Goal: Task Accomplishment & Management: Manage account settings

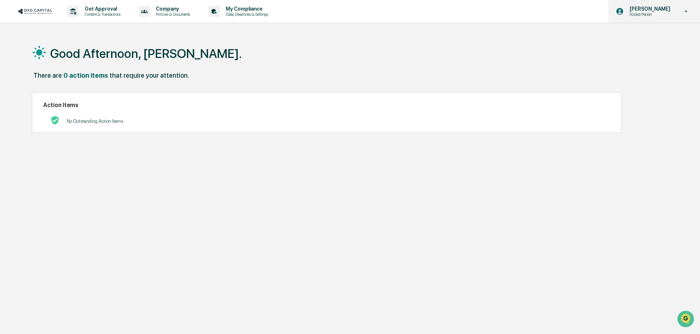
click at [651, 13] on p "Access Person" at bounding box center [648, 14] width 50 height 5
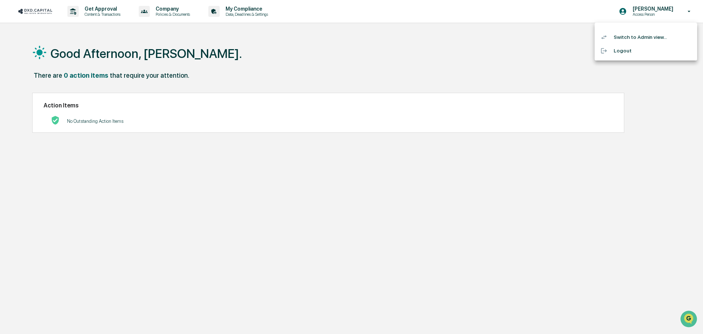
click at [530, 13] on div at bounding box center [351, 167] width 703 height 334
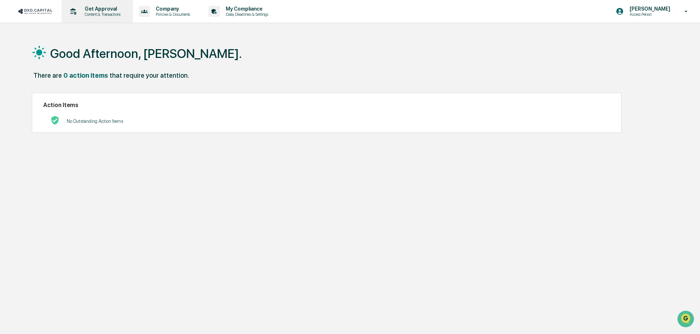
click at [94, 11] on p "Get Approval" at bounding box center [101, 9] width 45 height 6
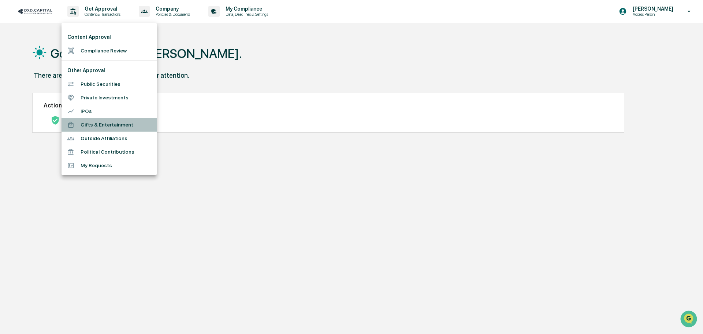
click at [101, 122] on li "Gifts & Entertainment" at bounding box center [109, 125] width 95 height 14
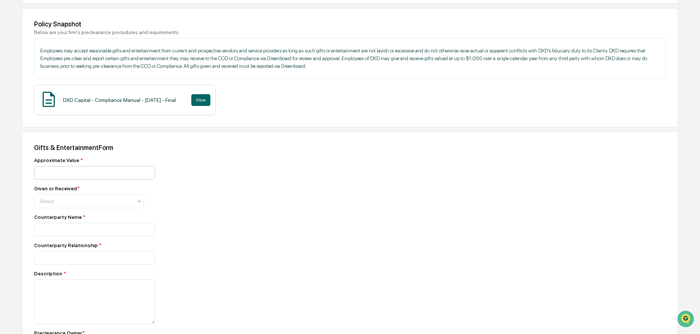
scroll to position [98, 0]
click at [60, 172] on input "number" at bounding box center [94, 173] width 121 height 14
type input "**"
click at [53, 202] on div at bounding box center [86, 200] width 93 height 7
click at [57, 235] on div "Received" at bounding box center [88, 233] width 109 height 15
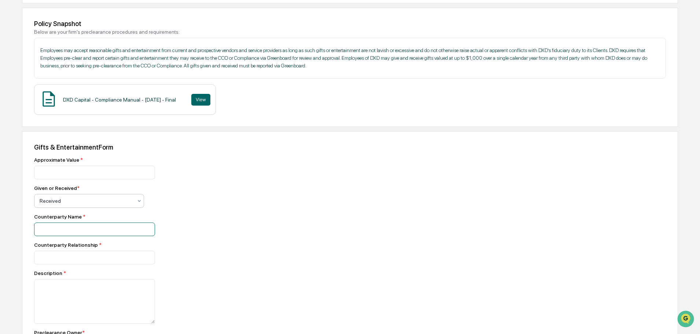
click at [54, 179] on input at bounding box center [94, 173] width 121 height 14
type input "*"
type input "********"
click at [81, 179] on input at bounding box center [94, 173] width 121 height 14
type input "*"
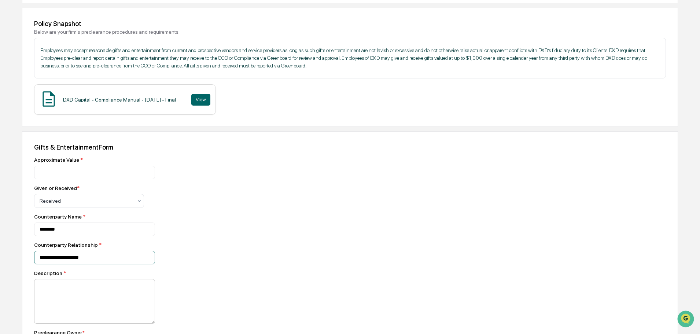
type input "**********"
click at [55, 285] on textarea at bounding box center [94, 301] width 121 height 45
type textarea "*"
type textarea "**********"
drag, startPoint x: 57, startPoint y: 170, endPoint x: 10, endPoint y: 171, distance: 47.6
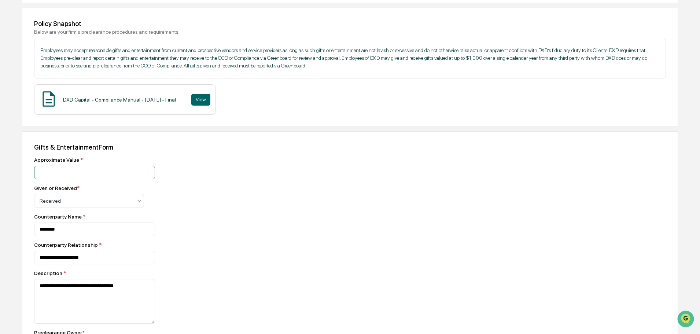
click at [10, 171] on div "Home Get Approval Gifts & Entertainment Gifts & Entertainment Request - Gifts &…" at bounding box center [350, 192] width 700 height 511
type input "*"
drag, startPoint x: 64, startPoint y: 175, endPoint x: 24, endPoint y: 171, distance: 39.8
click at [24, 171] on div "**********" at bounding box center [350, 289] width 656 height 316
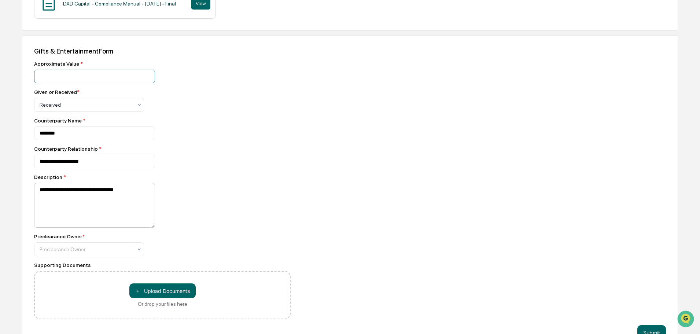
scroll to position [195, 0]
type input "**"
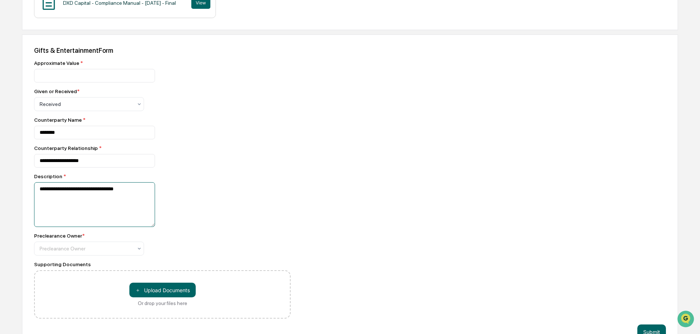
drag, startPoint x: 64, startPoint y: 191, endPoint x: 71, endPoint y: 186, distance: 8.9
click at [64, 191] on textarea "**********" at bounding box center [94, 204] width 121 height 45
type textarea "**********"
click at [93, 249] on div at bounding box center [86, 248] width 93 height 7
click at [78, 267] on div "[PERSON_NAME]" at bounding box center [88, 267] width 109 height 15
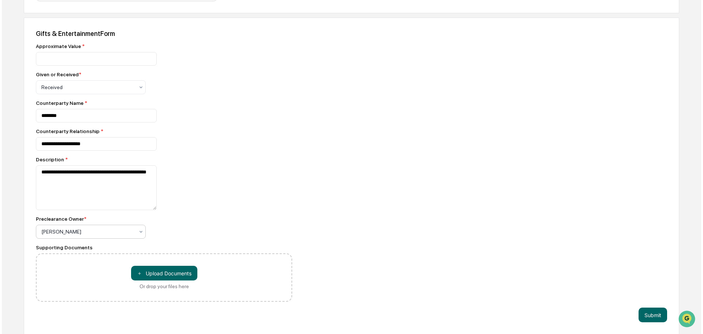
scroll to position [213, 0]
click at [648, 315] on button "Submit" at bounding box center [651, 314] width 29 height 15
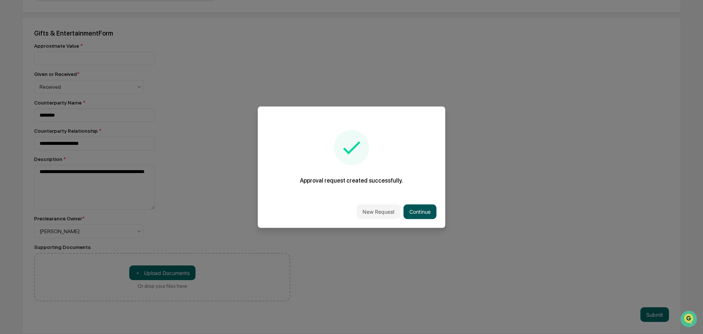
click at [418, 212] on button "Continue" at bounding box center [420, 211] width 33 height 15
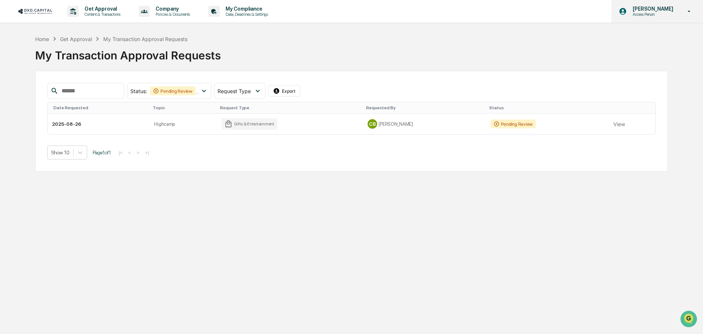
click at [636, 14] on p "Access Person" at bounding box center [652, 14] width 50 height 5
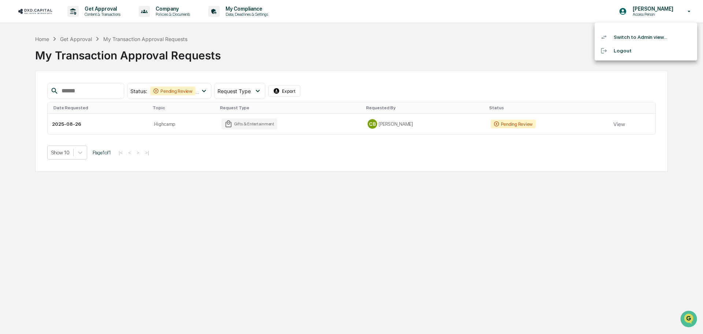
click at [633, 34] on li "Switch to Admin view..." at bounding box center [646, 37] width 103 height 14
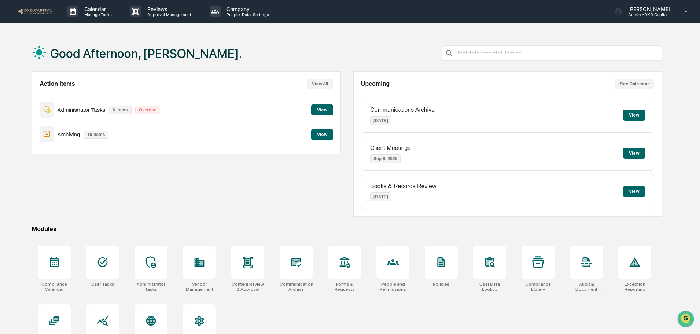
click at [321, 109] on button "View" at bounding box center [322, 109] width 22 height 11
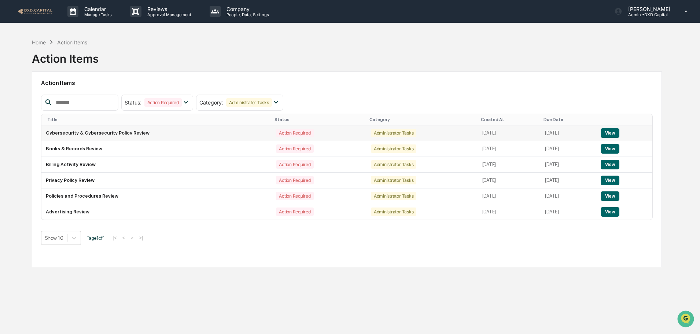
click at [614, 132] on button "View" at bounding box center [609, 133] width 19 height 10
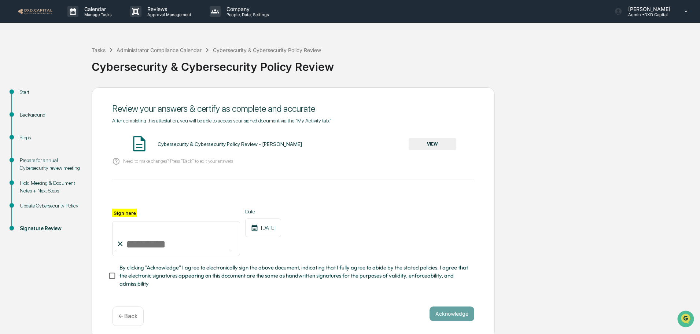
click at [436, 142] on button "VIEW" at bounding box center [432, 144] width 48 height 12
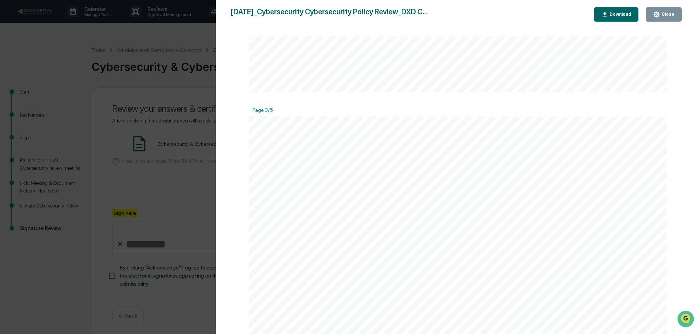
scroll to position [1169, 0]
click at [616, 14] on div "Download" at bounding box center [619, 14] width 23 height 5
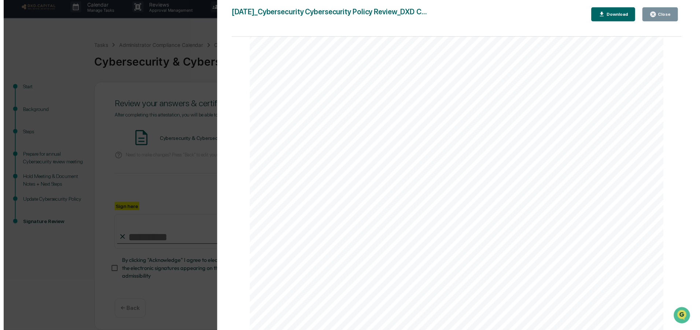
scroll to position [7, 0]
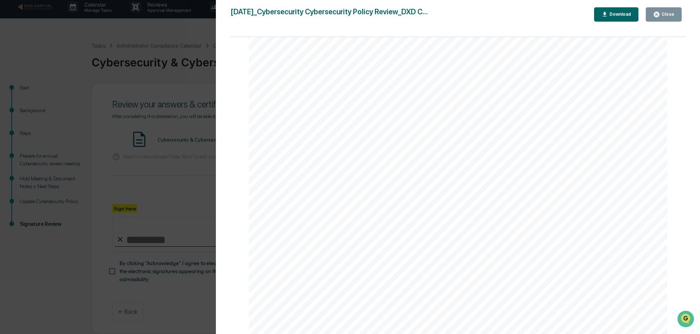
click at [671, 13] on div "Close" at bounding box center [667, 14] width 14 height 5
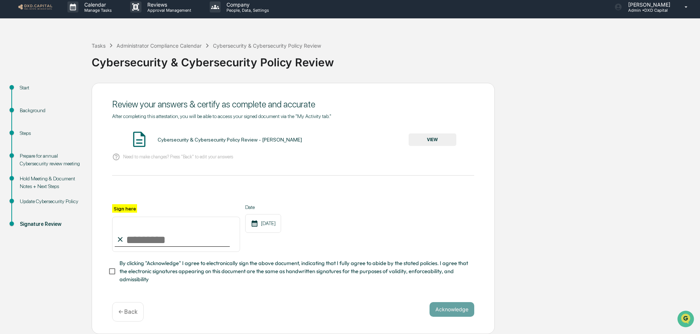
drag, startPoint x: 135, startPoint y: 241, endPoint x: 161, endPoint y: 247, distance: 26.7
click at [135, 241] on input "Sign here" at bounding box center [176, 233] width 128 height 35
type input "**********"
click at [452, 309] on button "Acknowledge" at bounding box center [451, 309] width 45 height 15
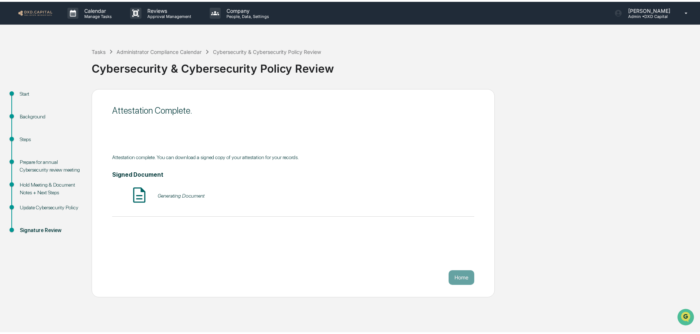
scroll to position [0, 0]
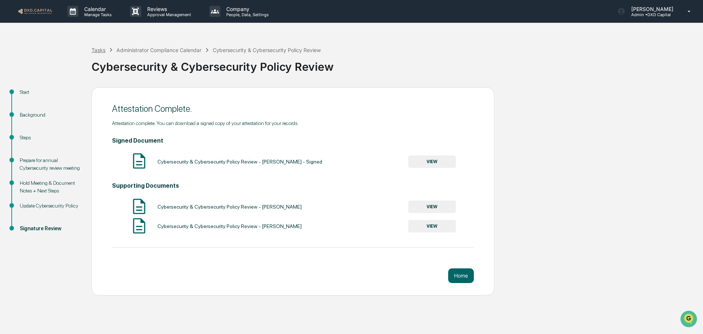
click at [100, 49] on div "Tasks" at bounding box center [99, 50] width 14 height 6
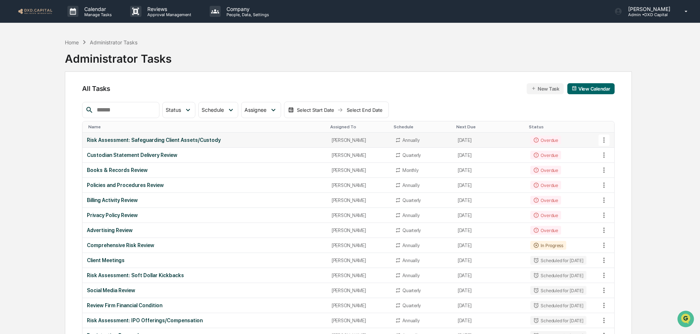
click at [552, 141] on div "Overdue" at bounding box center [545, 140] width 30 height 9
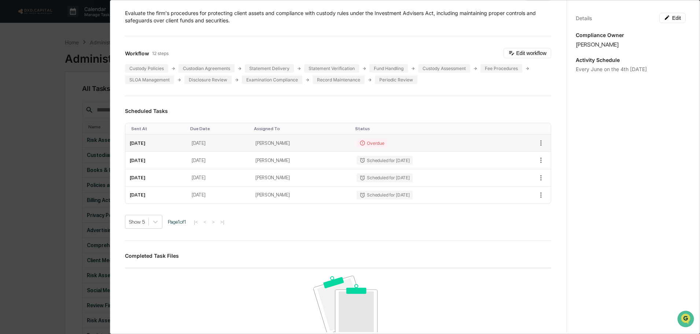
click at [323, 142] on td "[PERSON_NAME]" at bounding box center [301, 142] width 101 height 17
click at [326, 144] on td "[PERSON_NAME]" at bounding box center [301, 144] width 101 height 17
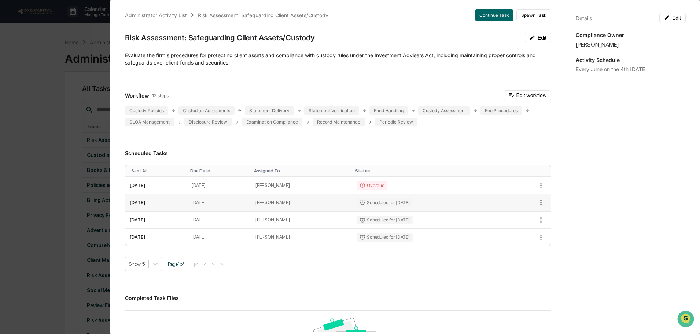
scroll to position [0, 0]
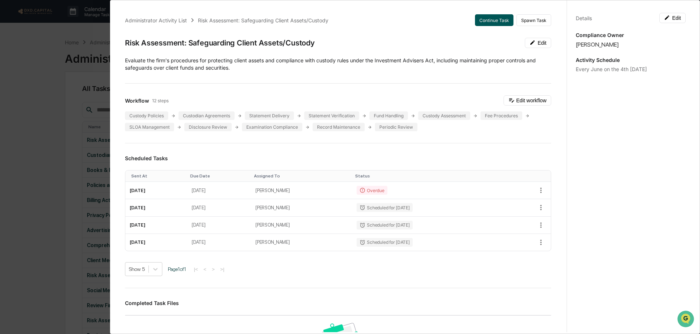
click at [483, 18] on button "Continue Task" at bounding box center [494, 20] width 38 height 12
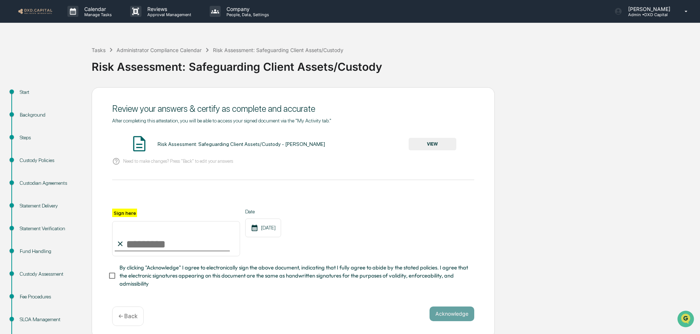
click at [434, 143] on button "VIEW" at bounding box center [432, 144] width 48 height 12
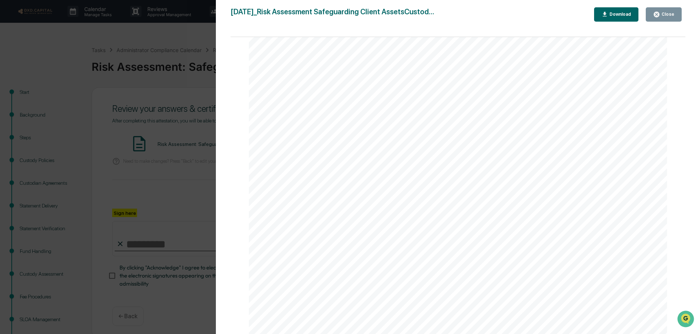
scroll to position [194, 0]
click at [624, 14] on div "Download" at bounding box center [619, 14] width 23 height 5
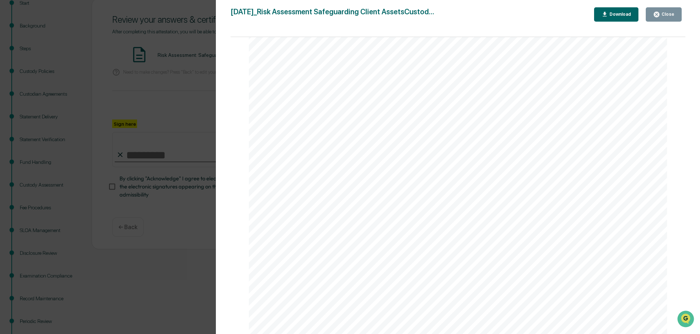
scroll to position [125, 0]
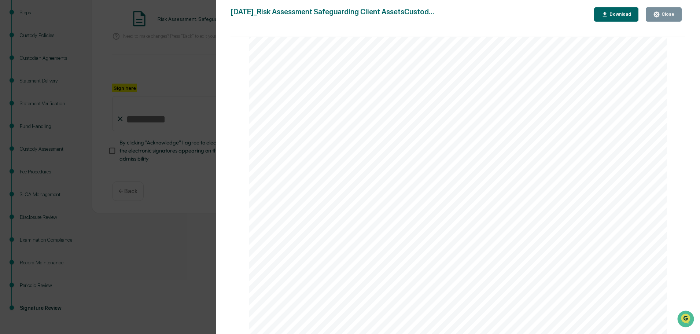
click at [666, 13] on div "Close" at bounding box center [667, 14] width 14 height 5
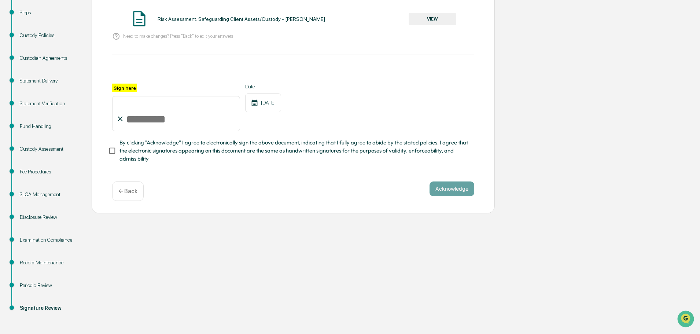
click at [149, 121] on input "Sign here" at bounding box center [176, 113] width 128 height 35
type input "**********"
click at [452, 189] on button "Acknowledge" at bounding box center [451, 188] width 45 height 15
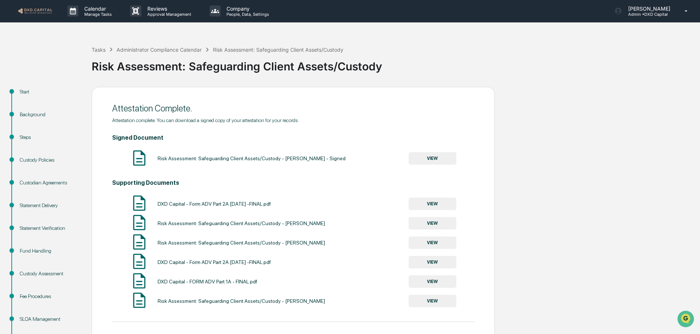
scroll to position [0, 0]
click at [101, 49] on div "Tasks" at bounding box center [99, 50] width 14 height 6
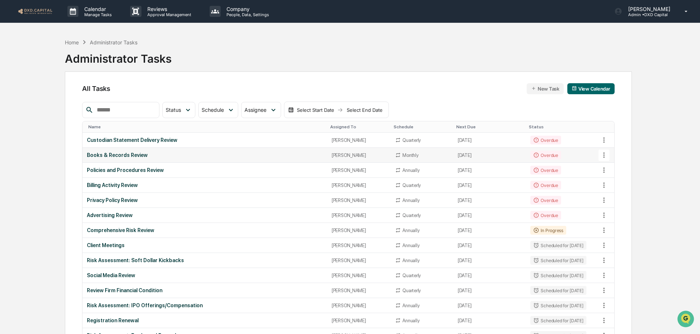
click at [547, 156] on div "Overdue" at bounding box center [545, 155] width 30 height 9
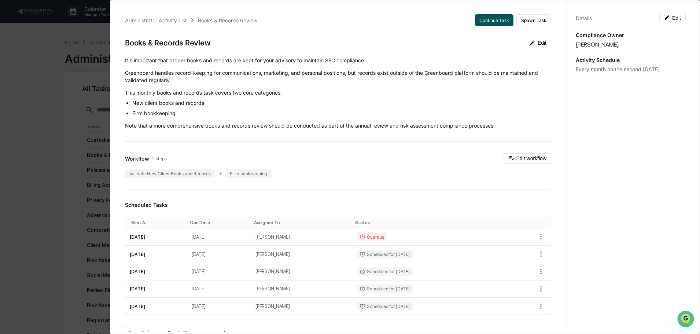
click at [482, 18] on button "Continue Task" at bounding box center [494, 20] width 38 height 12
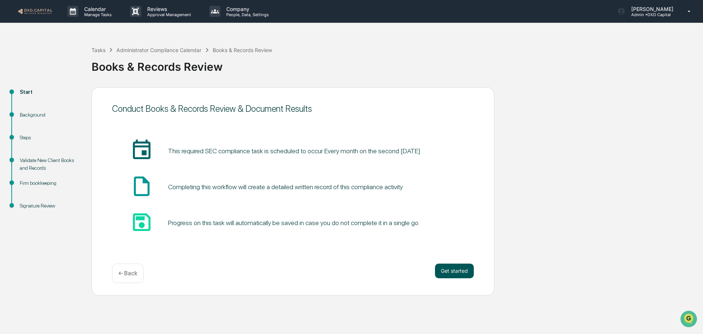
click at [447, 273] on button "Get started" at bounding box center [454, 270] width 39 height 15
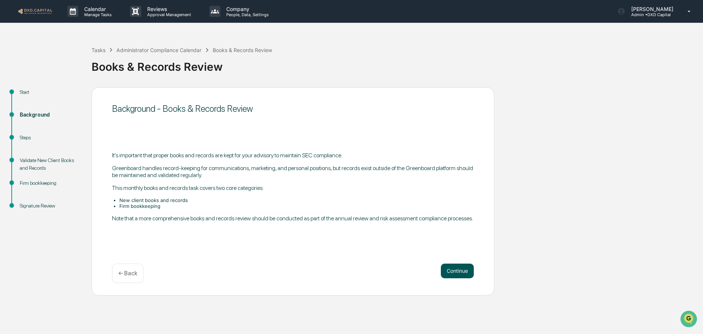
click at [461, 271] on button "Continue" at bounding box center [457, 270] width 33 height 15
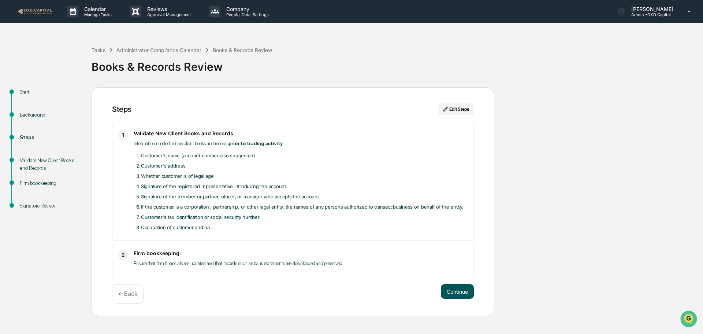
click at [460, 293] on button "Continue" at bounding box center [457, 291] width 33 height 15
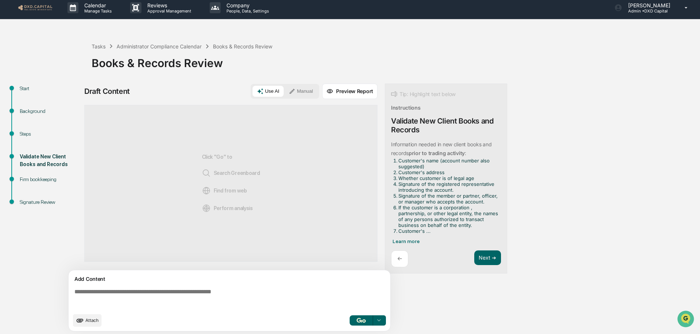
scroll to position [5, 0]
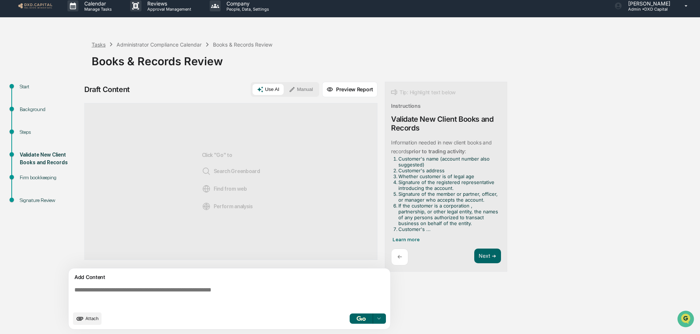
click at [99, 45] on div "Tasks" at bounding box center [99, 44] width 14 height 6
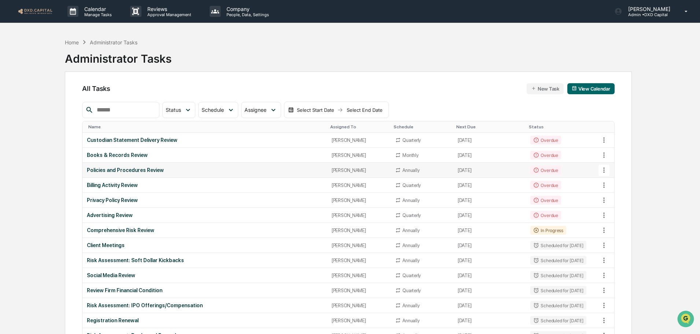
click at [562, 170] on td "Overdue" at bounding box center [562, 170] width 73 height 15
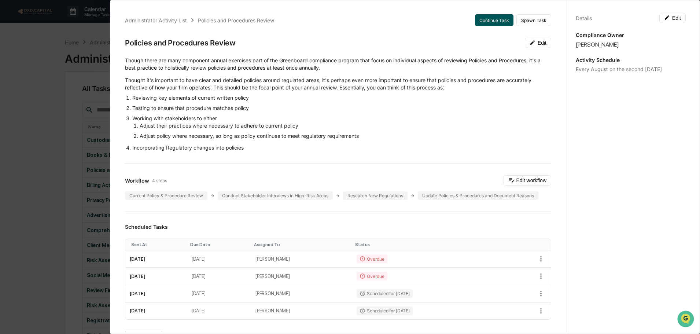
click at [482, 23] on button "Continue Task" at bounding box center [494, 20] width 38 height 12
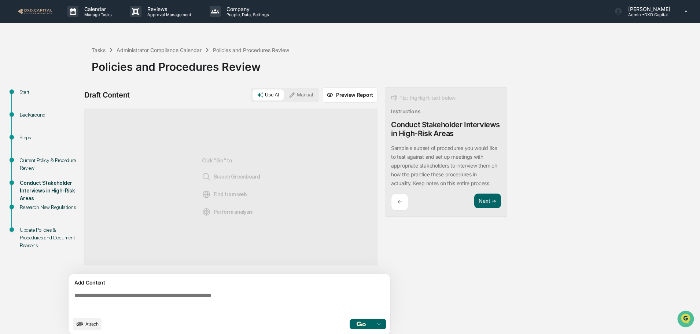
scroll to position [5, 0]
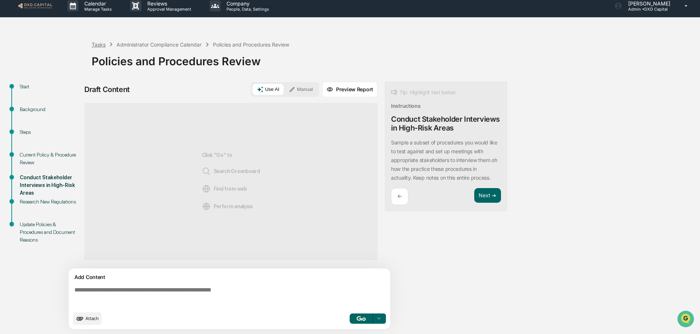
click at [101, 43] on div "Tasks" at bounding box center [99, 44] width 14 height 6
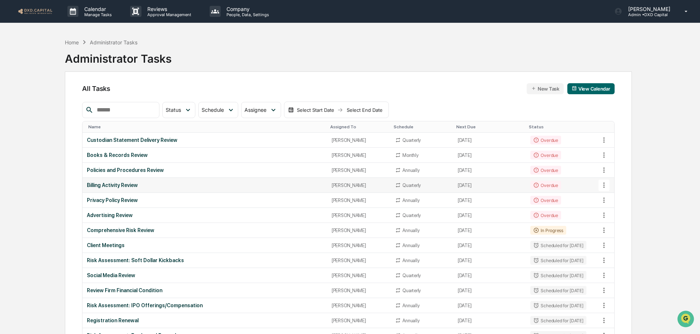
click at [431, 186] on div "Quarterly" at bounding box center [422, 185] width 54 height 6
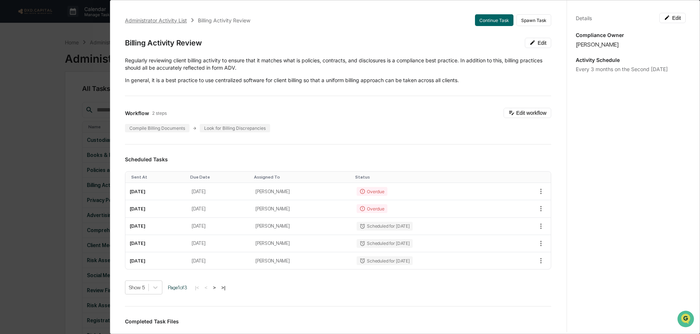
click at [153, 21] on div "Administrator Activity List" at bounding box center [156, 20] width 62 height 6
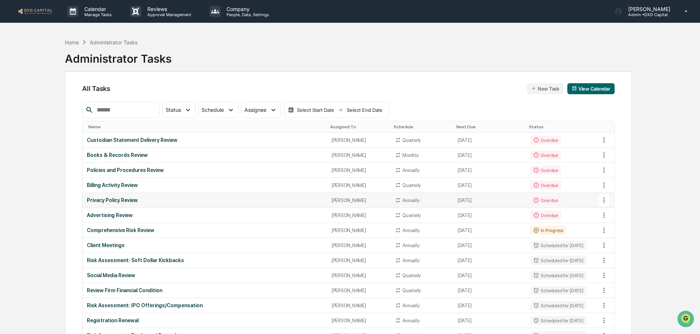
click at [514, 200] on td "[DATE]" at bounding box center [489, 200] width 73 height 15
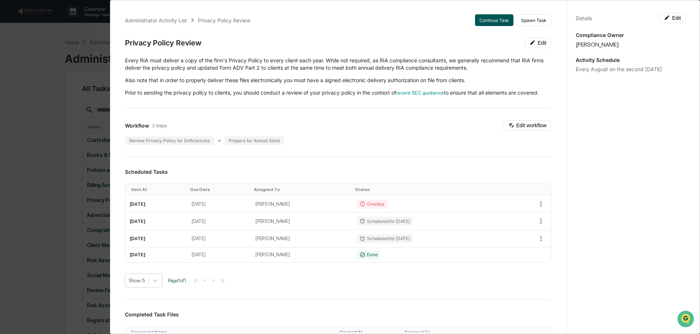
click at [487, 21] on button "Continue Task" at bounding box center [494, 20] width 38 height 12
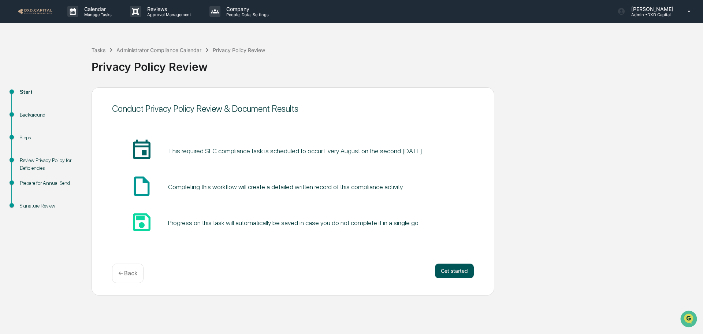
click at [456, 272] on button "Get started" at bounding box center [454, 270] width 39 height 15
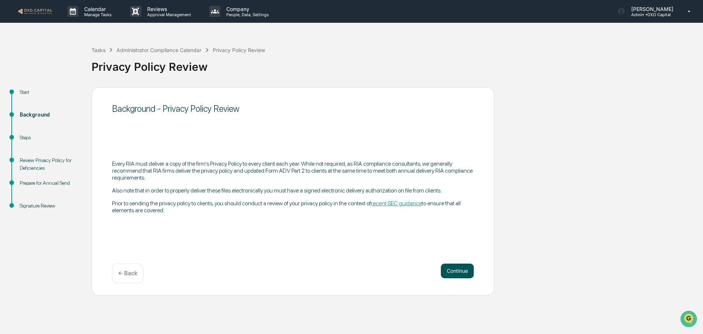
click at [455, 269] on button "Continue" at bounding box center [457, 270] width 33 height 15
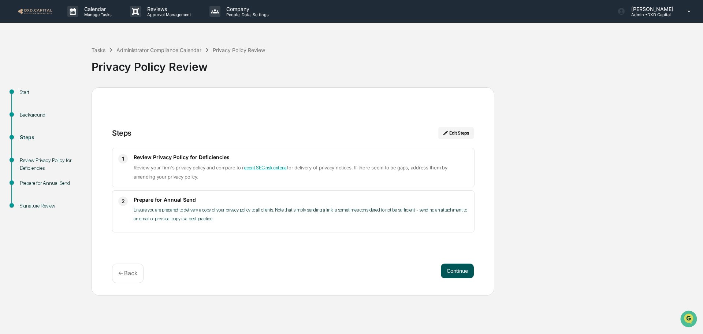
click at [453, 270] on button "Continue" at bounding box center [457, 270] width 33 height 15
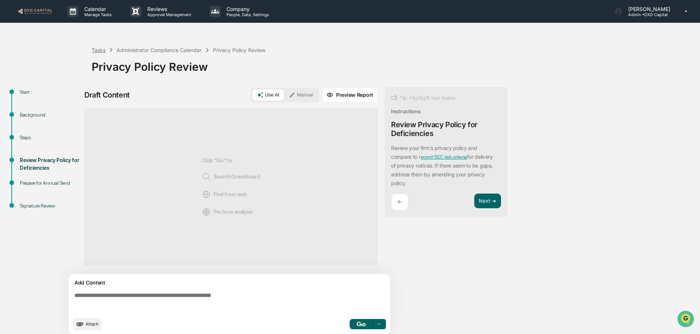
click at [103, 51] on div "Tasks" at bounding box center [99, 50] width 14 height 6
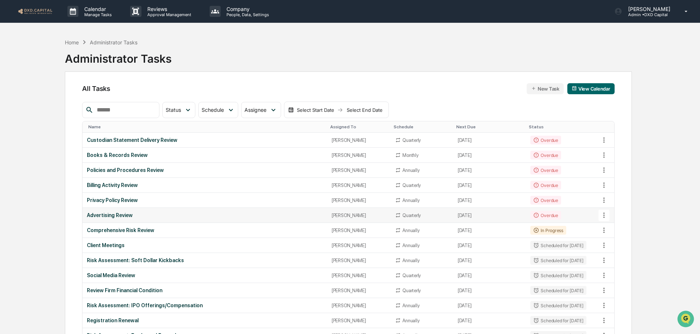
click at [543, 215] on div "Overdue" at bounding box center [545, 215] width 30 height 9
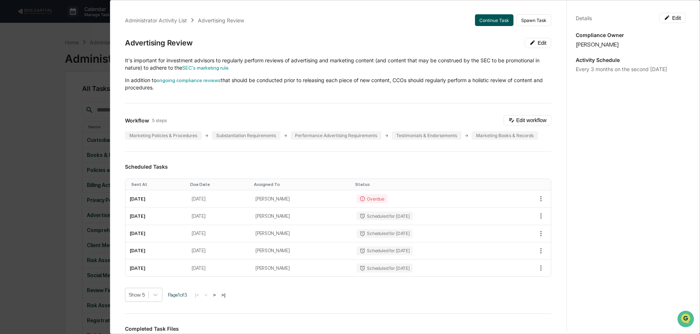
click at [488, 20] on button "Continue Task" at bounding box center [494, 20] width 38 height 12
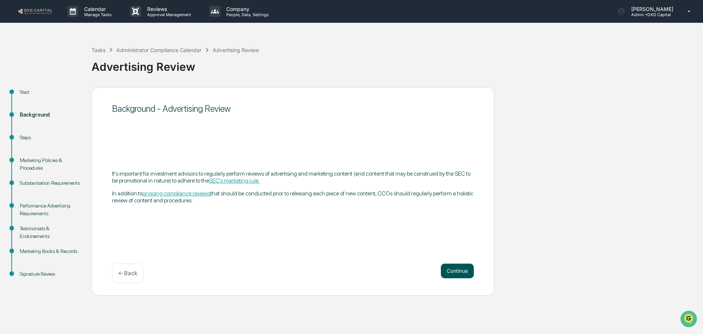
click at [457, 271] on button "Continue" at bounding box center [457, 270] width 33 height 15
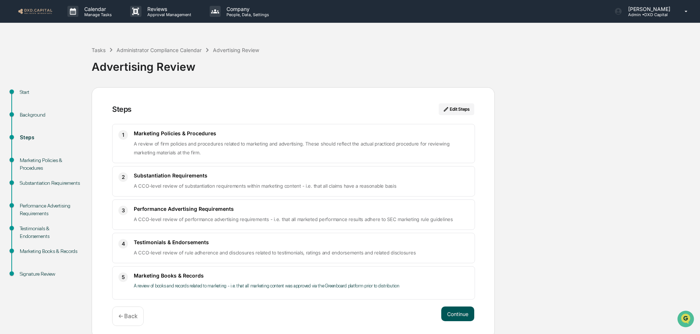
click at [461, 313] on button "Continue" at bounding box center [457, 313] width 33 height 15
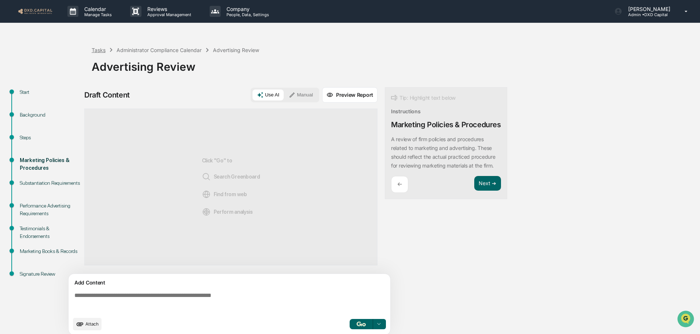
click at [99, 49] on div "Tasks" at bounding box center [99, 50] width 14 height 6
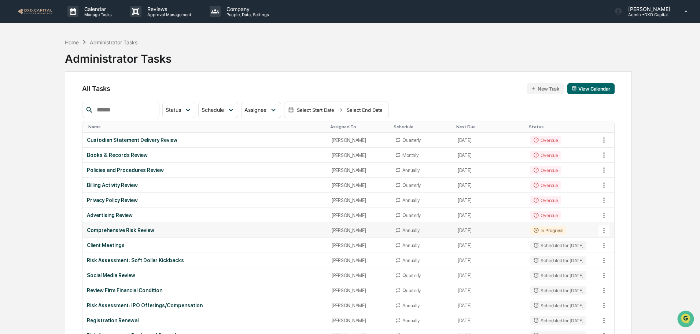
click at [370, 231] on div "[PERSON_NAME]" at bounding box center [358, 229] width 55 height 5
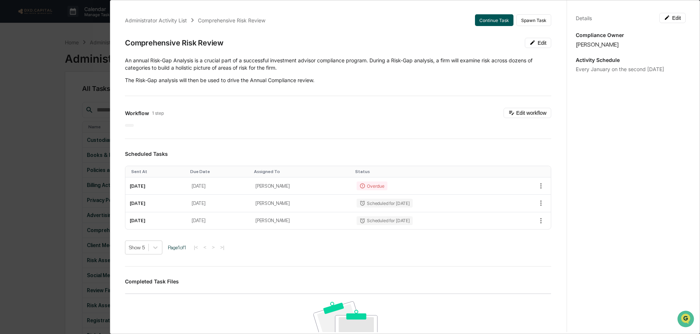
click at [493, 20] on button "Continue Task" at bounding box center [494, 20] width 38 height 12
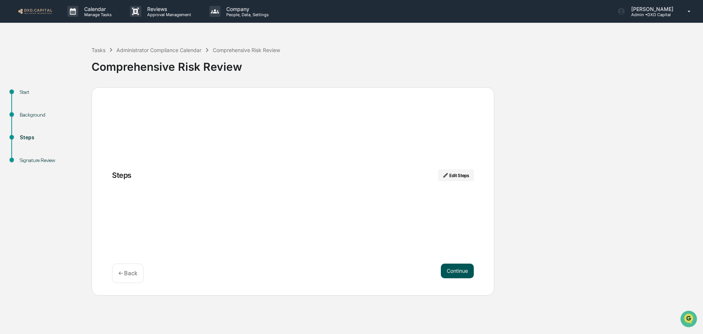
click at [458, 272] on button "Continue" at bounding box center [457, 270] width 33 height 15
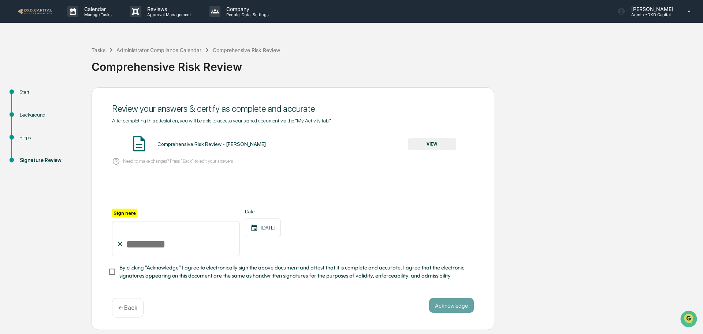
click at [431, 142] on button "VIEW" at bounding box center [432, 144] width 48 height 12
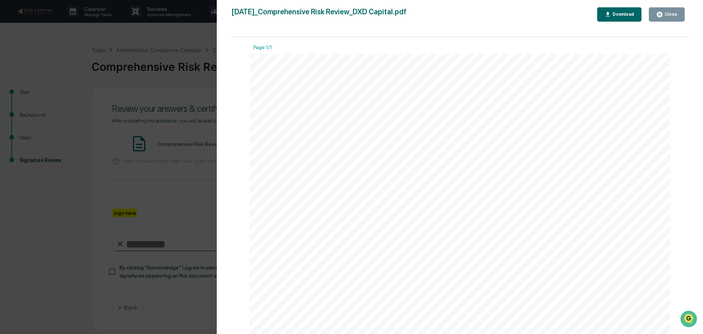
click at [622, 13] on div "Download" at bounding box center [622, 14] width 23 height 5
click at [675, 14] on div "Close" at bounding box center [670, 14] width 14 height 5
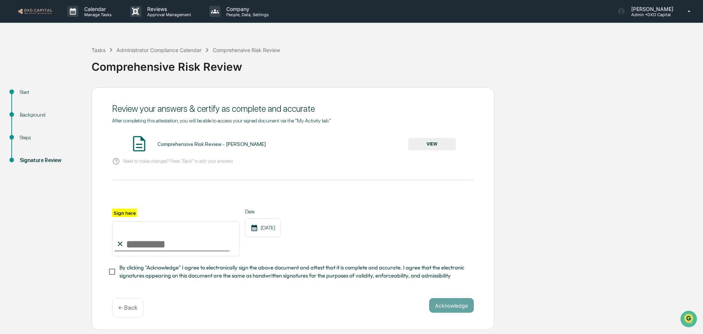
drag, startPoint x: 140, startPoint y: 241, endPoint x: 156, endPoint y: 256, distance: 22.1
click at [140, 241] on input "Sign here" at bounding box center [176, 238] width 128 height 35
type input "**********"
click at [456, 311] on button "Acknowledge" at bounding box center [451, 305] width 45 height 15
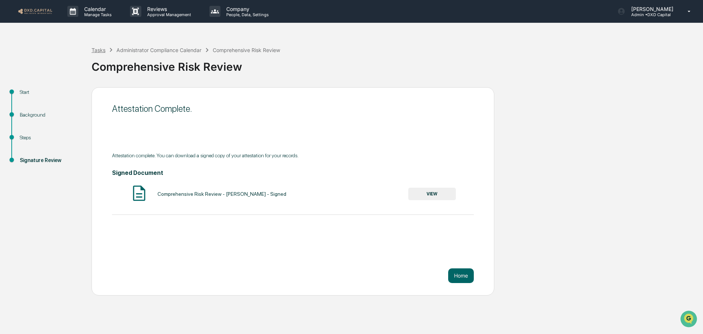
click at [98, 48] on div "Tasks" at bounding box center [99, 50] width 14 height 6
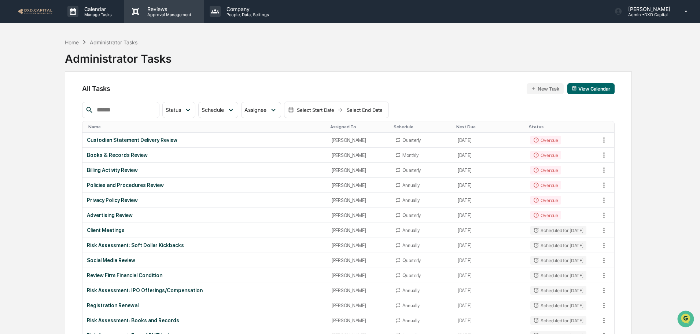
click at [166, 12] on p "Approval Management" at bounding box center [167, 14] width 53 height 5
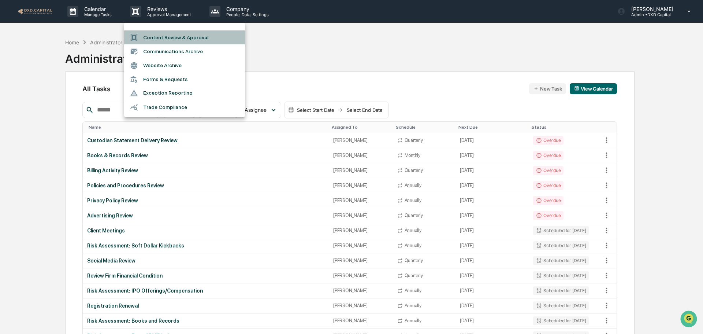
click at [176, 33] on li "Content Review & Approval" at bounding box center [184, 37] width 121 height 14
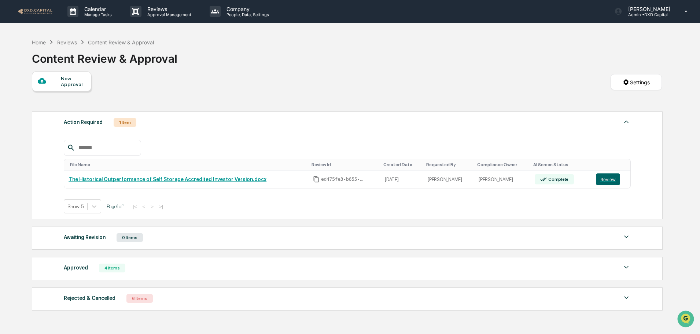
click at [627, 297] on img at bounding box center [626, 297] width 9 height 9
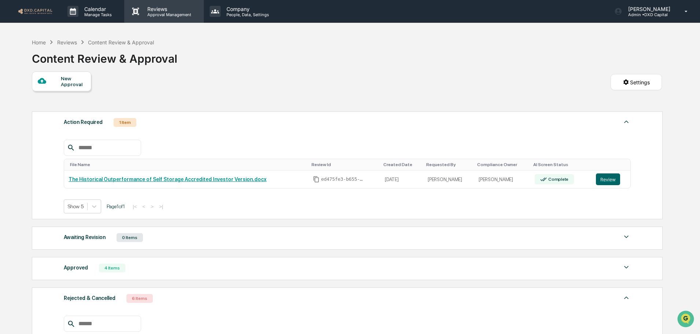
click at [158, 13] on p "Approval Management" at bounding box center [167, 14] width 53 height 5
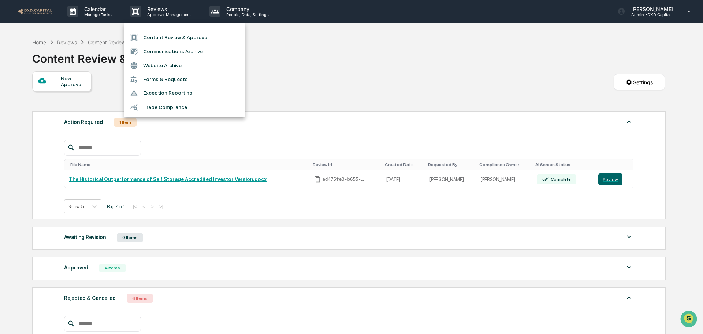
click at [162, 51] on li "Communications Archive" at bounding box center [184, 51] width 121 height 14
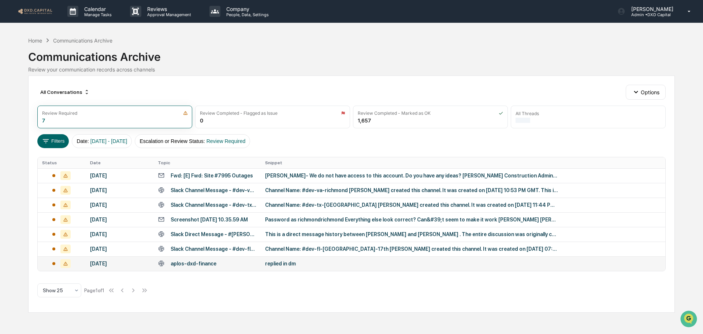
click at [306, 264] on div "replied in dm" at bounding box center [411, 263] width 293 height 6
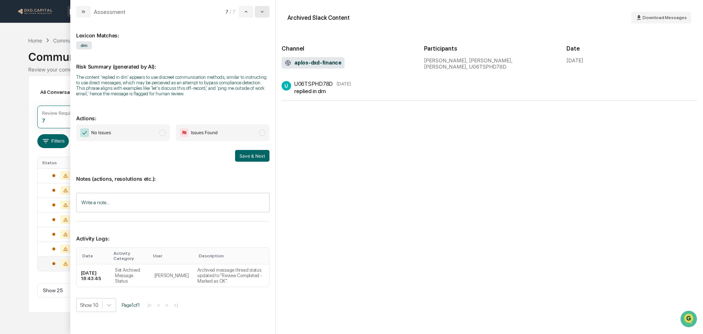
click at [264, 12] on icon "modal" at bounding box center [262, 12] width 6 height 6
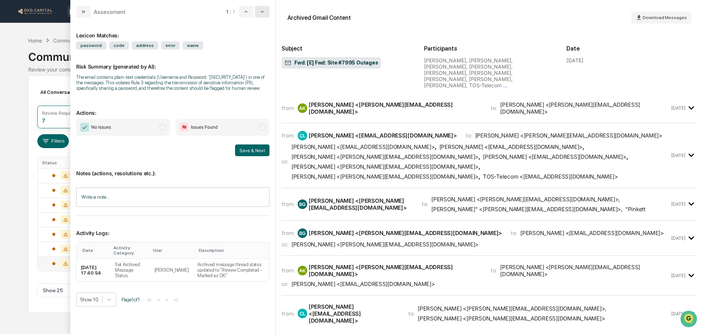
click at [264, 12] on icon "modal" at bounding box center [262, 12] width 6 height 6
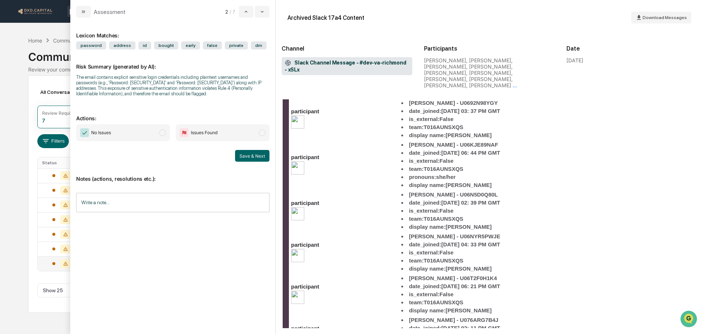
scroll to position [2117, 0]
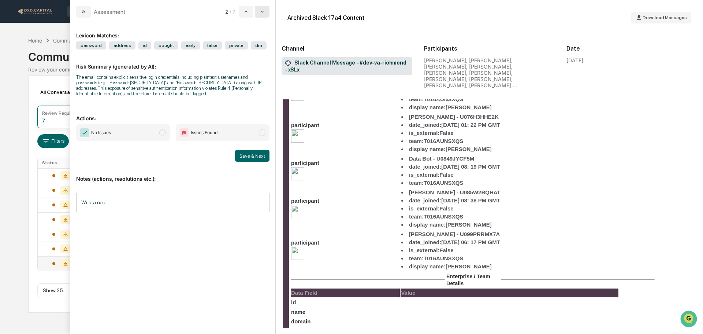
click at [262, 12] on icon "modal" at bounding box center [262, 12] width 3 height 2
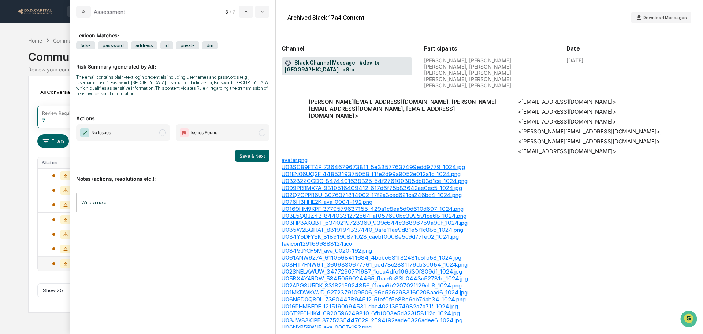
scroll to position [255, 0]
click at [264, 12] on icon "modal" at bounding box center [262, 12] width 6 height 6
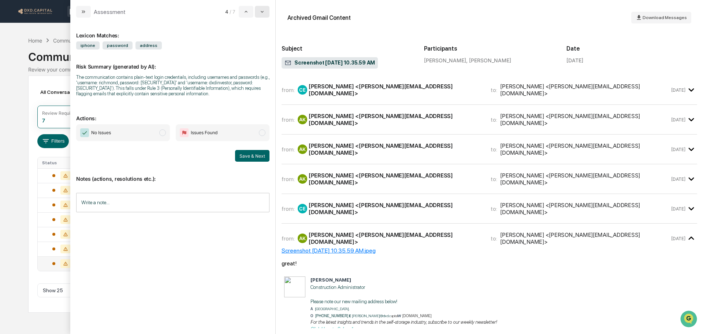
click at [264, 12] on icon "modal" at bounding box center [262, 12] width 6 height 6
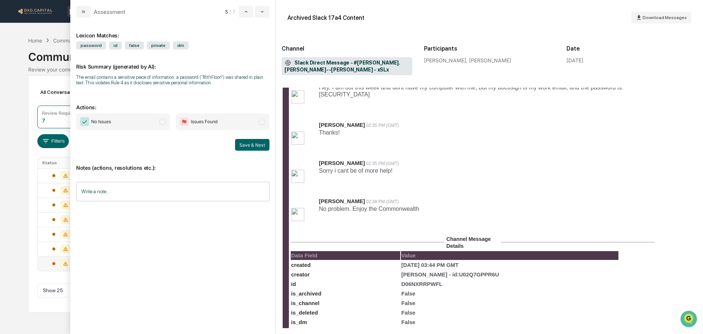
scroll to position [97, 0]
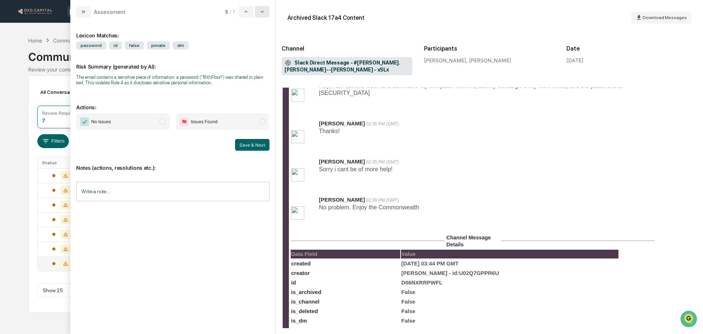
click at [266, 12] on button "modal" at bounding box center [262, 12] width 15 height 12
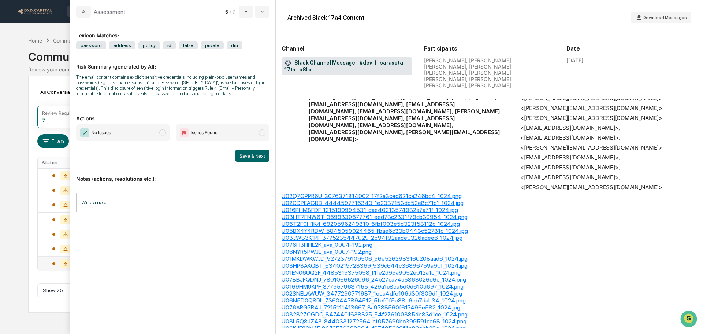
scroll to position [209, 0]
click at [267, 15] on button "modal" at bounding box center [262, 12] width 15 height 12
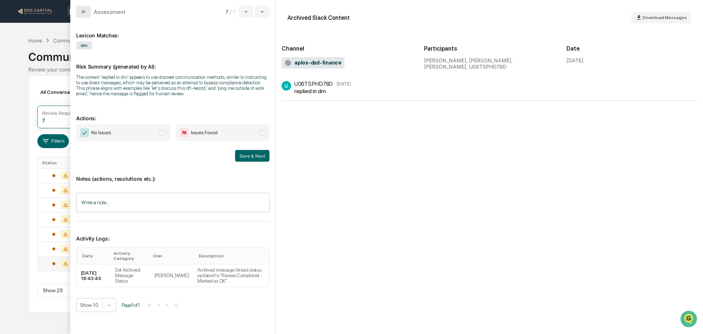
click at [86, 9] on icon "modal" at bounding box center [84, 12] width 6 height 6
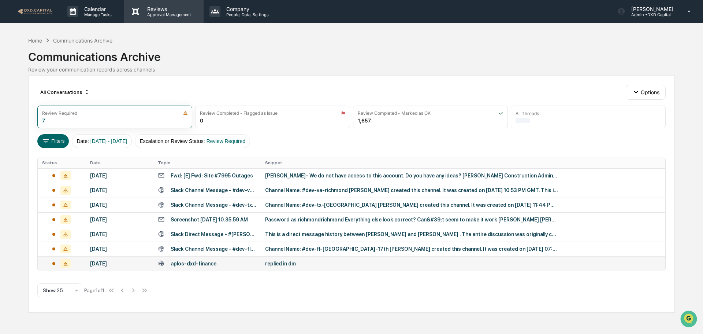
click at [167, 8] on p "Reviews" at bounding box center [167, 9] width 53 height 6
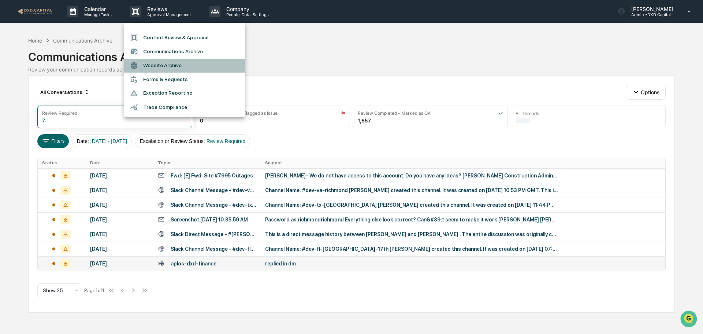
click at [167, 67] on li "Website Archive" at bounding box center [184, 66] width 121 height 14
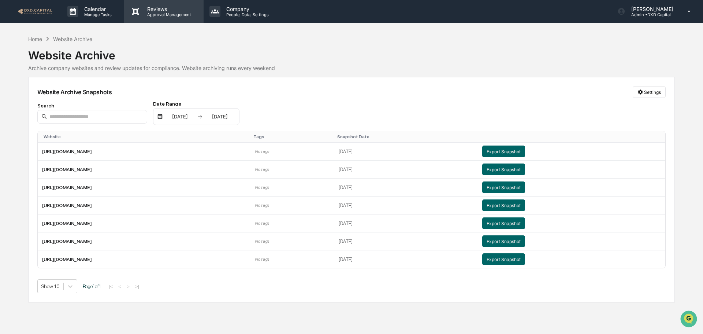
click at [162, 11] on p "Reviews" at bounding box center [167, 9] width 53 height 6
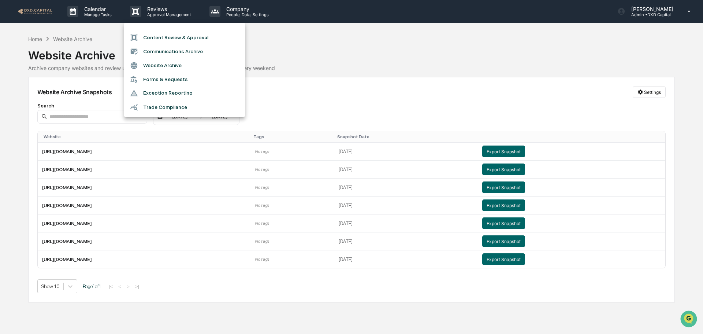
click at [165, 79] on li "Forms & Requests" at bounding box center [184, 80] width 121 height 14
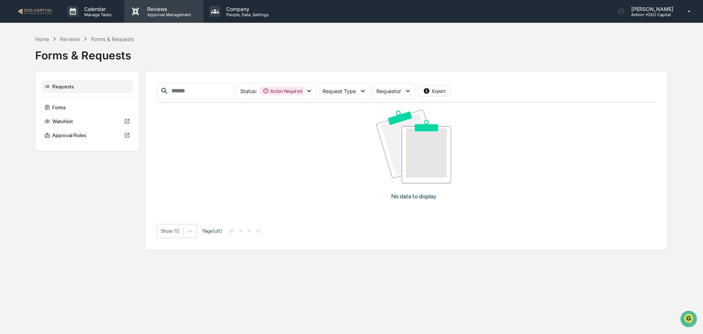
click at [162, 10] on p "Reviews" at bounding box center [167, 9] width 53 height 6
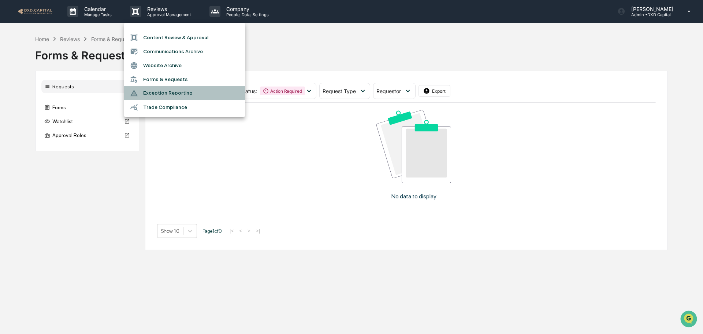
click at [167, 93] on li "Exception Reporting" at bounding box center [184, 93] width 121 height 14
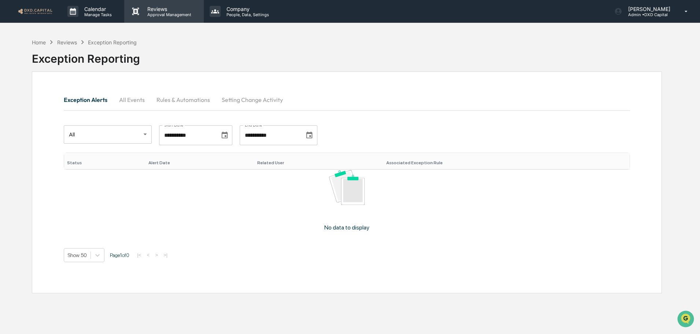
click at [173, 14] on p "Approval Management" at bounding box center [167, 14] width 53 height 5
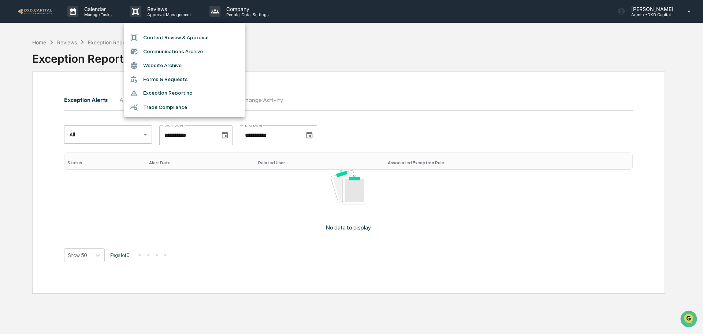
click at [176, 109] on li "Trade Compliance" at bounding box center [184, 107] width 121 height 14
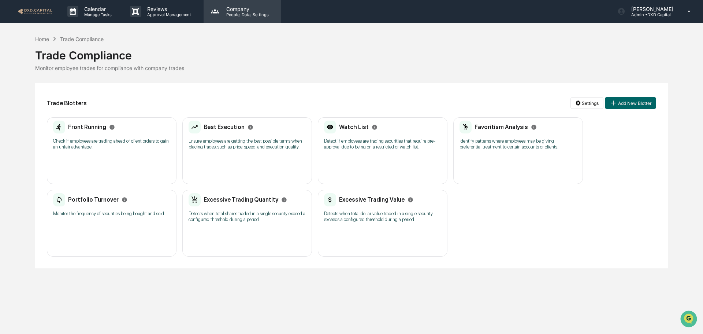
click at [237, 16] on p "People, Data, Settings" at bounding box center [247, 14] width 52 height 5
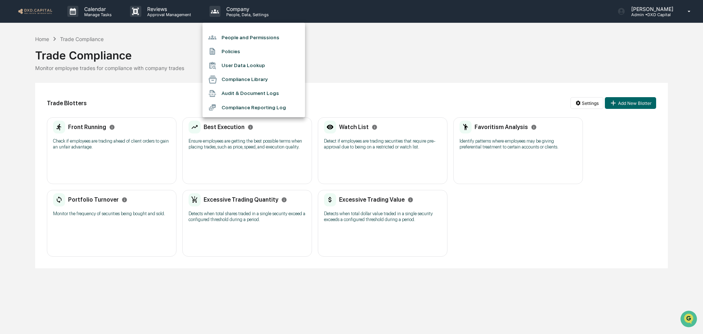
click at [242, 36] on li "People and Permissions" at bounding box center [254, 37] width 103 height 14
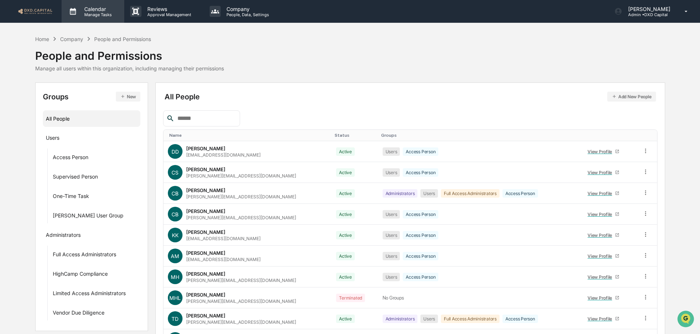
click at [102, 13] on p "Manage Tasks" at bounding box center [96, 14] width 37 height 5
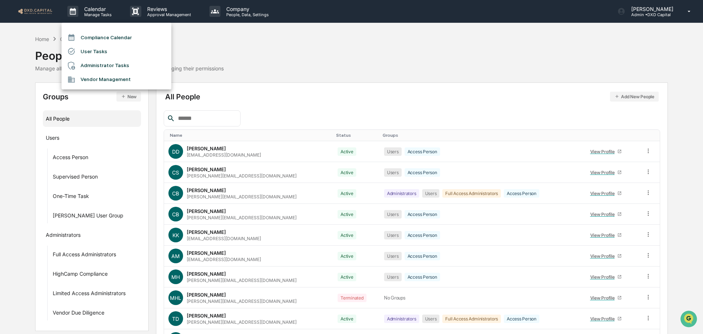
click at [474, 51] on div at bounding box center [351, 167] width 703 height 334
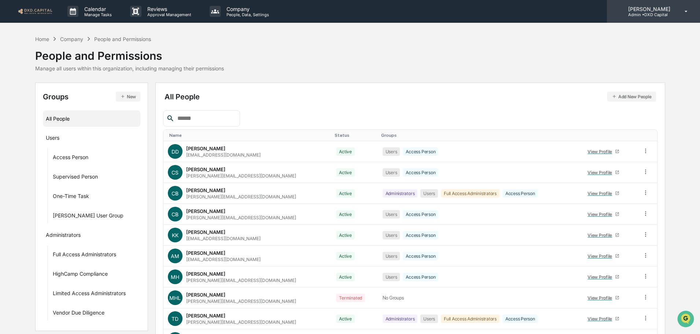
click at [648, 10] on p "[PERSON_NAME]" at bounding box center [648, 9] width 52 height 6
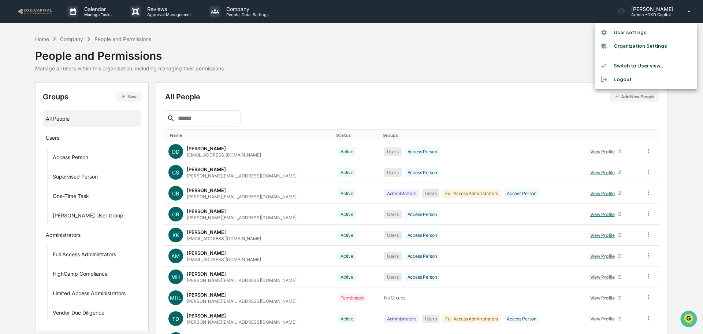
click at [626, 79] on li "Logout" at bounding box center [646, 80] width 103 height 14
